Goal: Find specific page/section: Find specific page/section

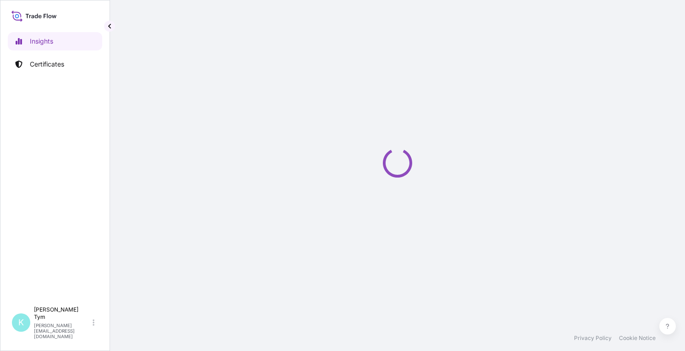
select select "2025"
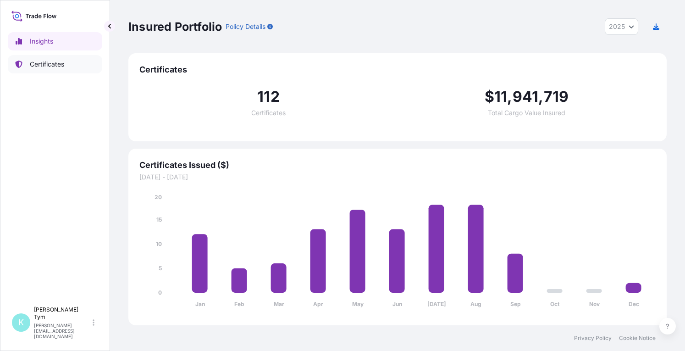
click at [41, 64] on p "Certificates" at bounding box center [47, 64] width 34 height 9
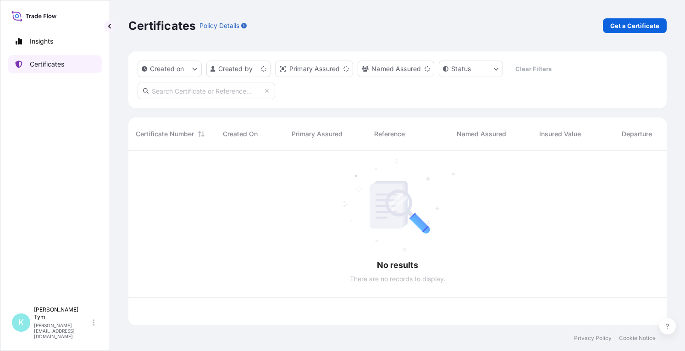
scroll to position [173, 531]
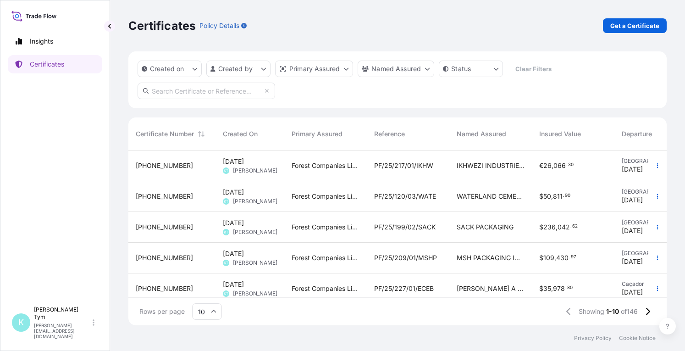
click at [226, 91] on input "text" at bounding box center [207, 91] width 138 height 17
type input "lsge"
click at [399, 165] on span "PF/25/185/01/LSGE" at bounding box center [403, 165] width 58 height 9
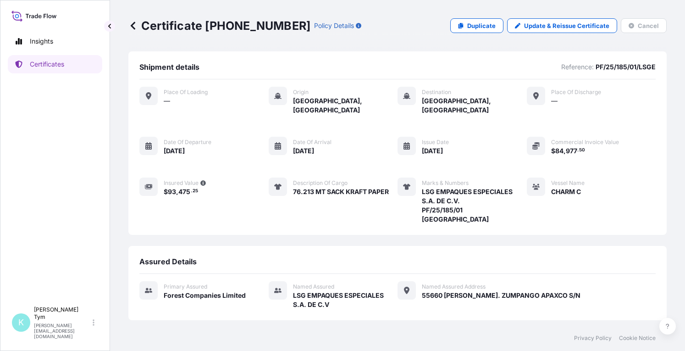
click at [136, 27] on icon at bounding box center [132, 25] width 9 height 9
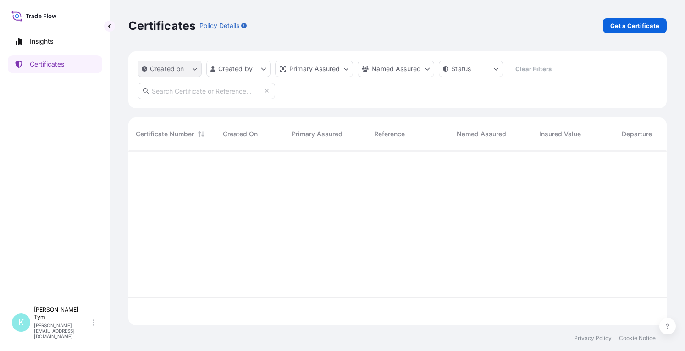
scroll to position [173, 531]
click at [237, 89] on input "text" at bounding box center [207, 91] width 138 height 17
type input "lsge"
